Goal: Task Accomplishment & Management: Complete application form

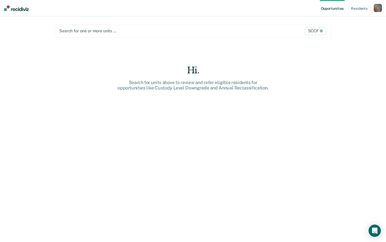
click at [86, 30] on div at bounding box center [152, 31] width 187 height 6
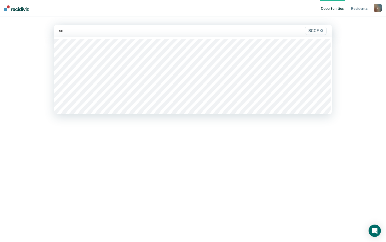
type input "s"
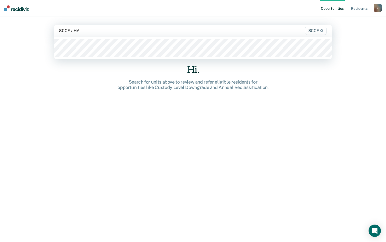
type input "SCCF / HA1"
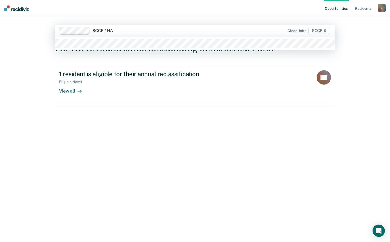
type input "SCCF / HA2"
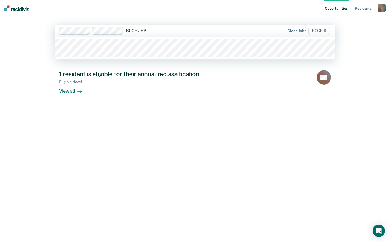
type input "SCCF / HB1"
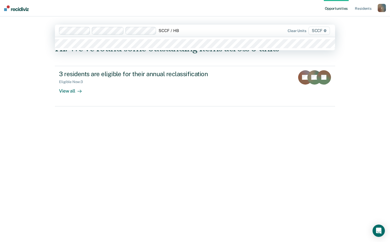
type input "SCCF / HB2"
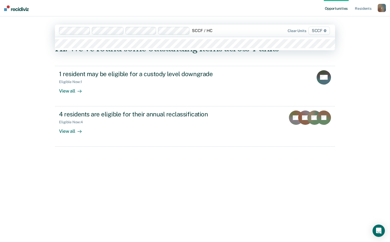
type input "SCCF / HC1"
type input "SCCF / HC2"
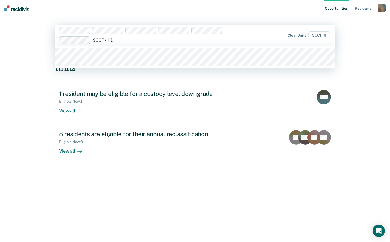
type input "SCCF / HD1"
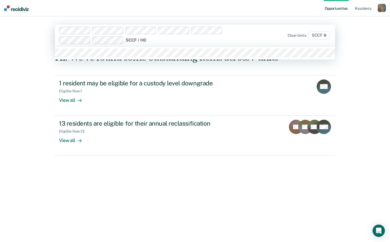
type input "SCCF / HD2"
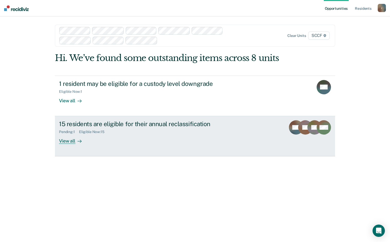
click at [227, 144] on div "15 residents are eligible for their annual reclassification Pending : 1 Eligibl…" at bounding box center [155, 132] width 192 height 24
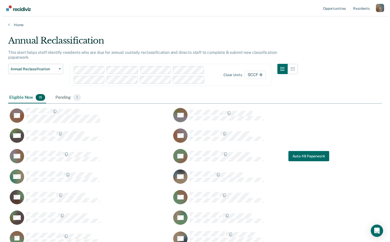
scroll to position [226, 370]
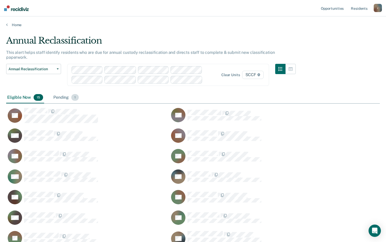
click at [57, 93] on div "Pending 1" at bounding box center [65, 97] width 27 height 11
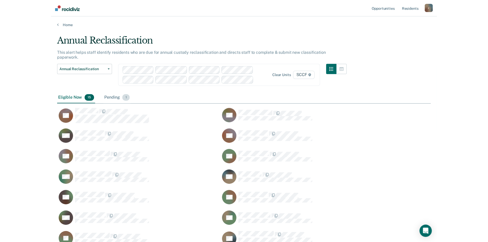
scroll to position [4, 4]
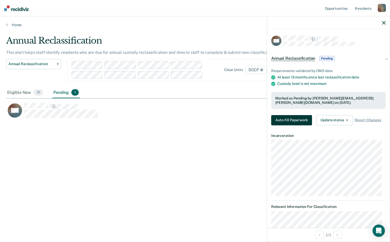
click at [304, 118] on button "Auto-fill Paperwork" at bounding box center [291, 120] width 41 height 10
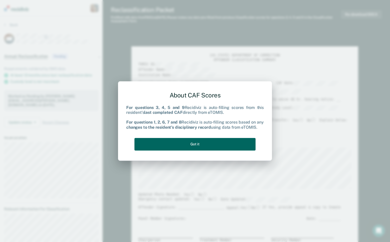
click at [202, 145] on button "Got it" at bounding box center [194, 144] width 121 height 13
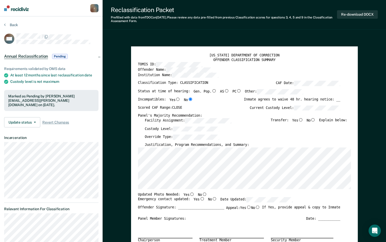
type textarea "x"
